Goal: Task Accomplishment & Management: Manage account settings

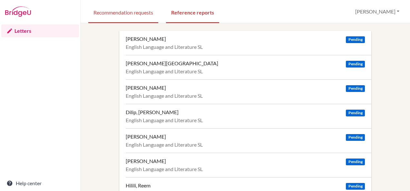
click at [109, 14] on link "Recommendation requests" at bounding box center [123, 12] width 70 height 22
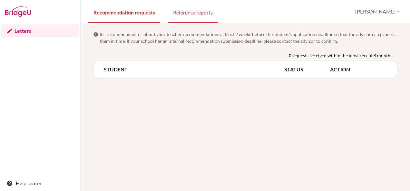
click at [192, 12] on link "Reference reports" at bounding box center [193, 12] width 50 height 22
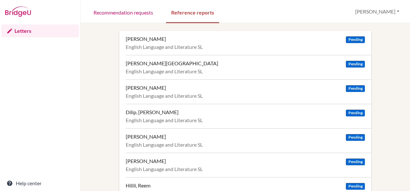
click at [154, 44] on div "English Language and Literature SL" at bounding box center [245, 47] width 239 height 6
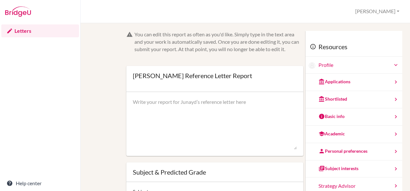
click at [19, 14] on img at bounding box center [18, 11] width 26 height 10
